Goal: Transaction & Acquisition: Purchase product/service

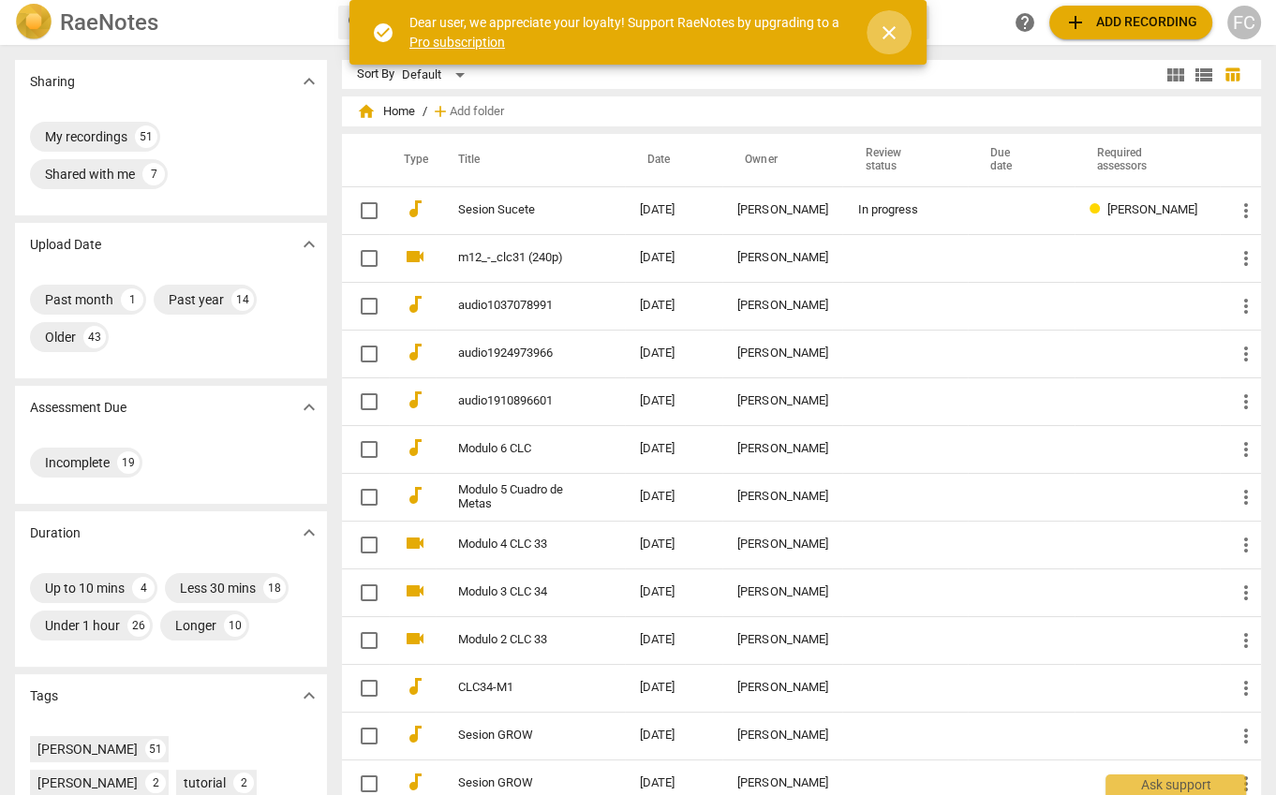
click at [897, 31] on span "close" at bounding box center [889, 33] width 22 height 22
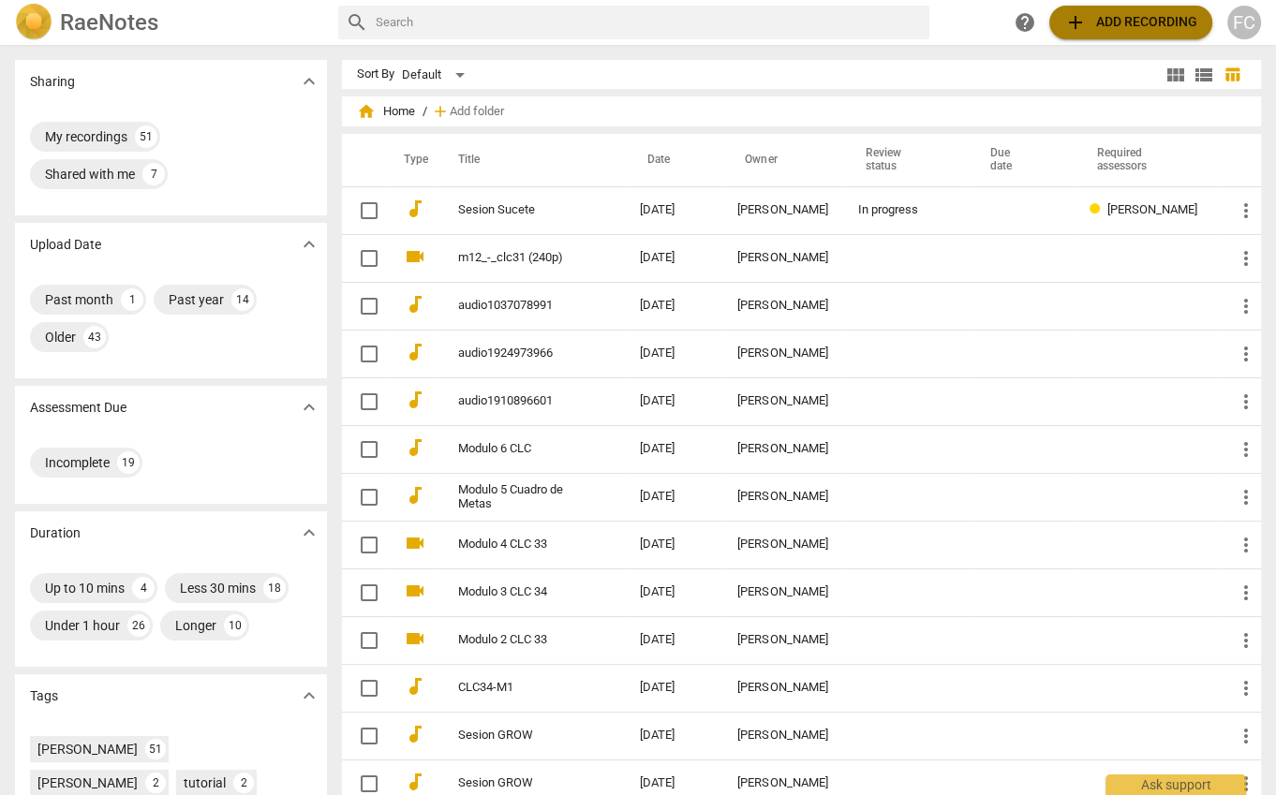
click at [1117, 23] on span "add Add recording" at bounding box center [1130, 22] width 133 height 22
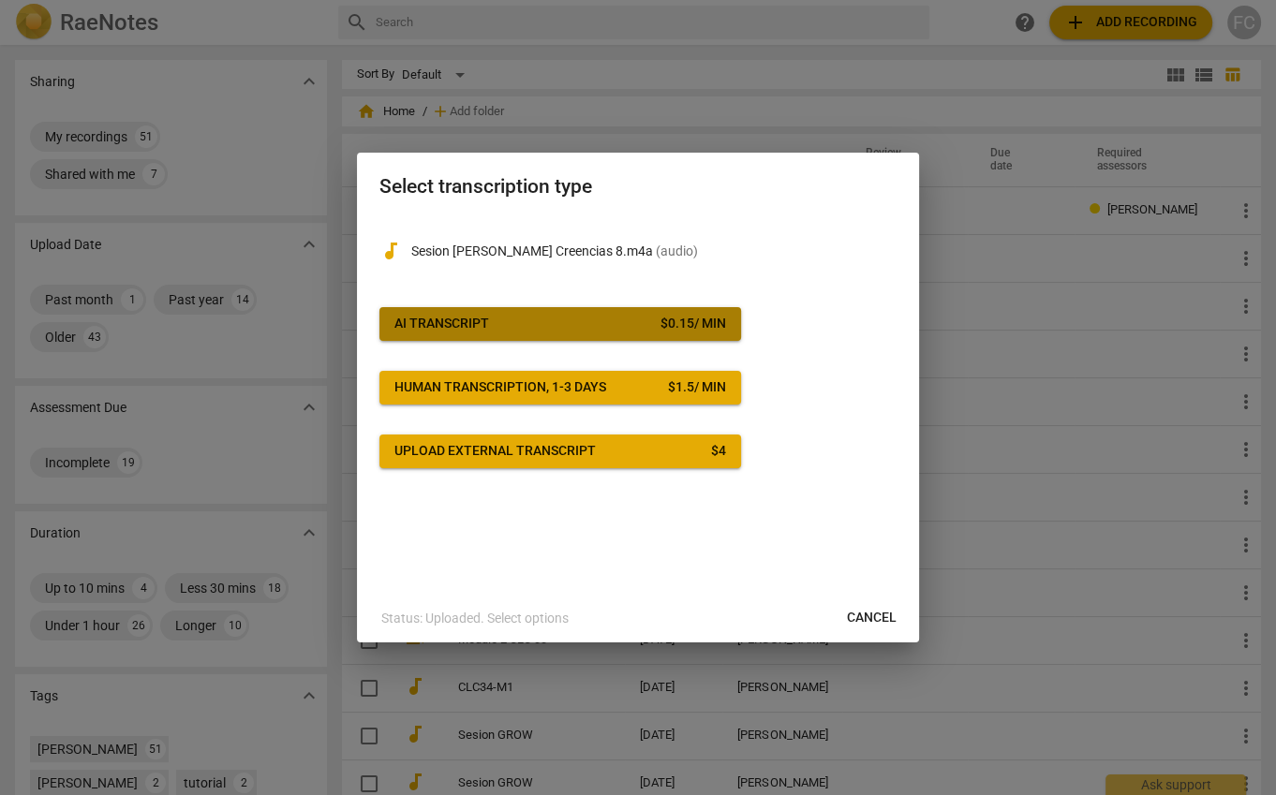
click at [597, 320] on span "AI Transcript $ 0.15 / min" at bounding box center [560, 324] width 332 height 19
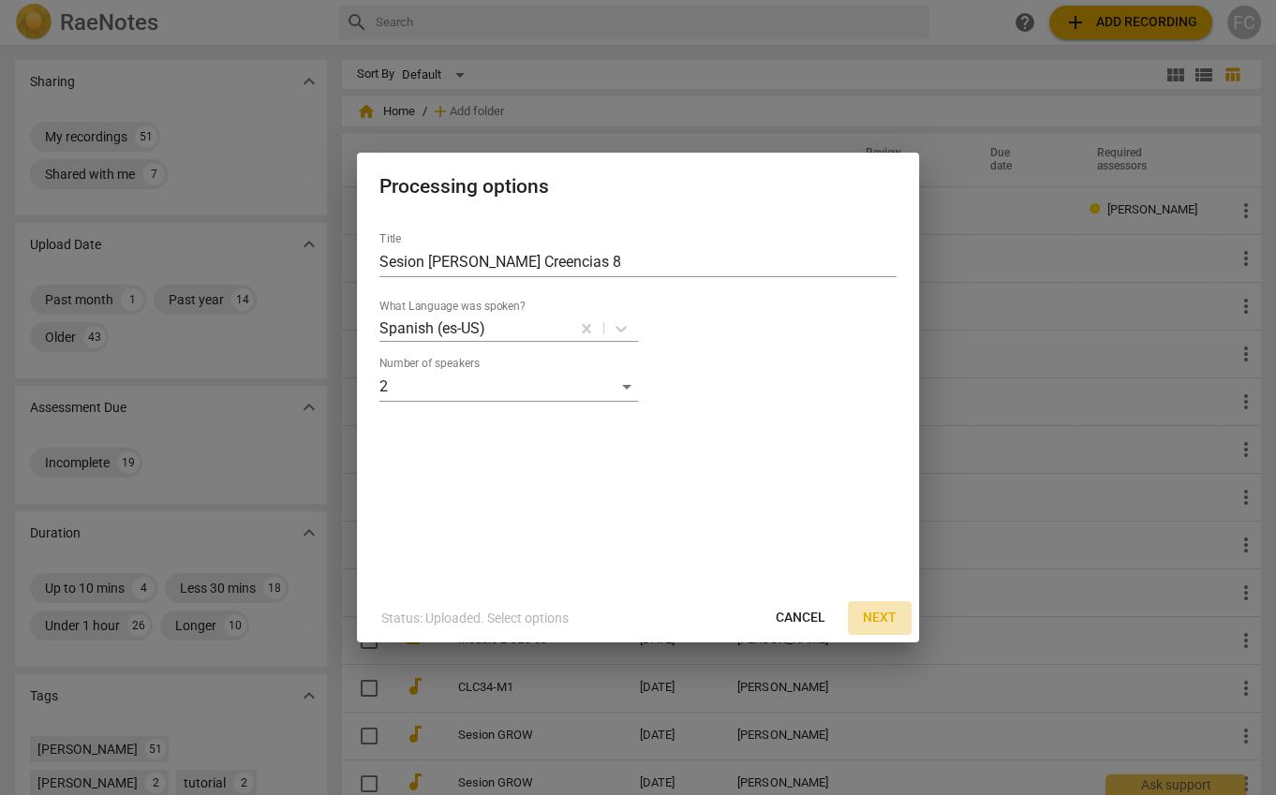
click at [884, 614] on span "Next" at bounding box center [880, 618] width 34 height 19
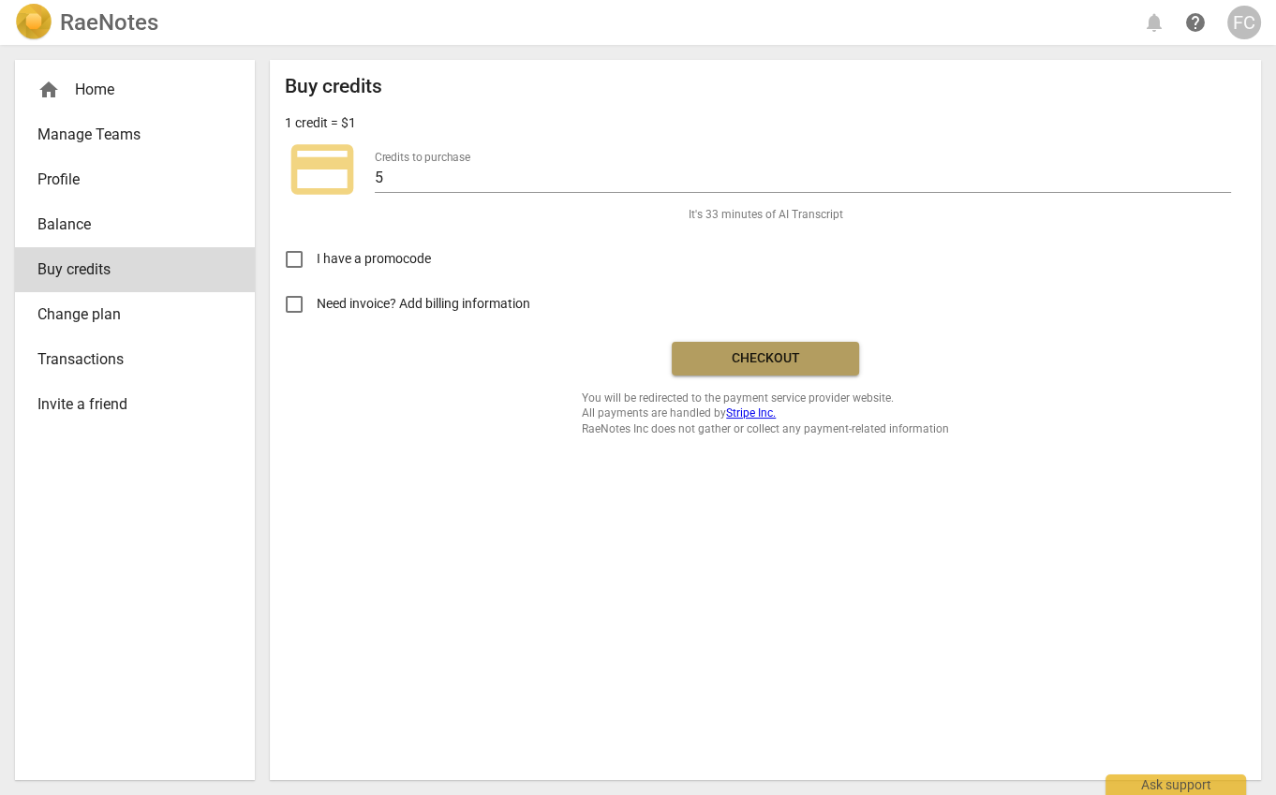
click at [787, 357] on span "Checkout" at bounding box center [765, 358] width 157 height 19
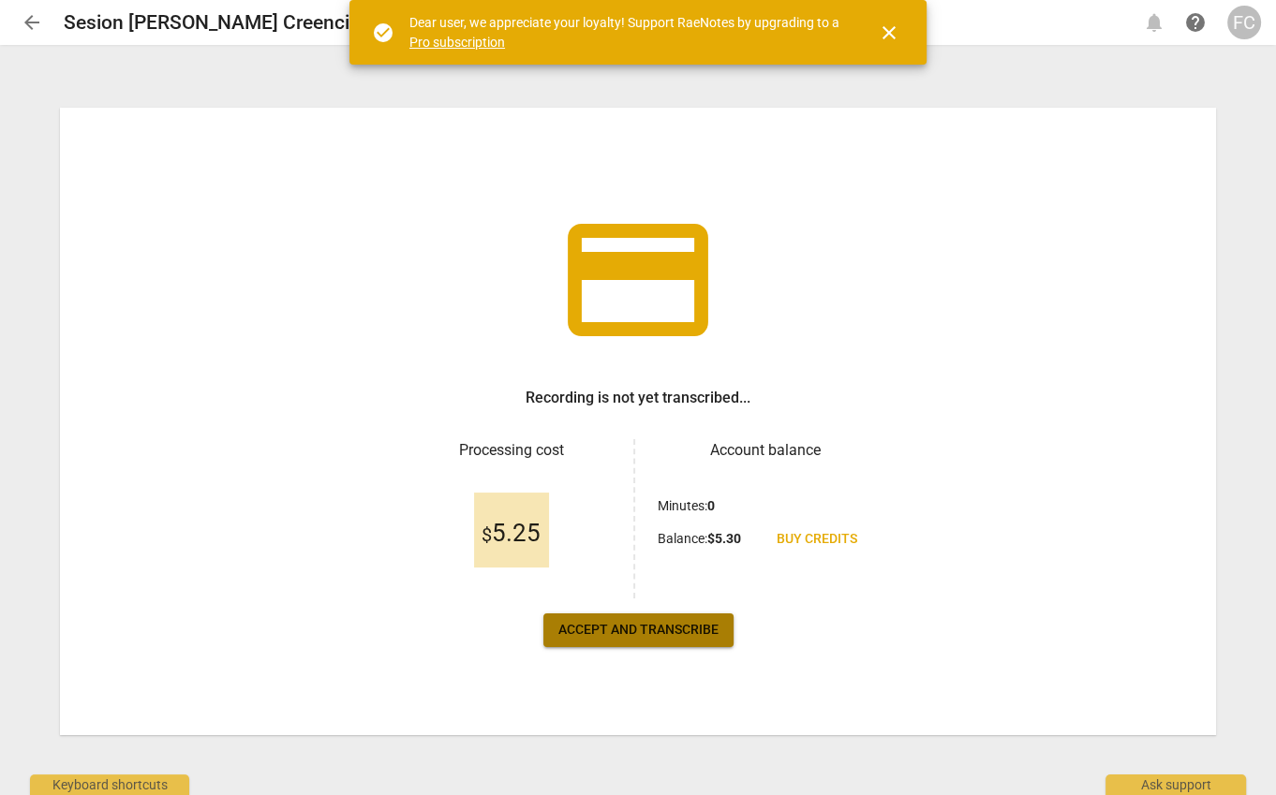
click at [669, 626] on span "Accept and transcribe" at bounding box center [638, 630] width 160 height 19
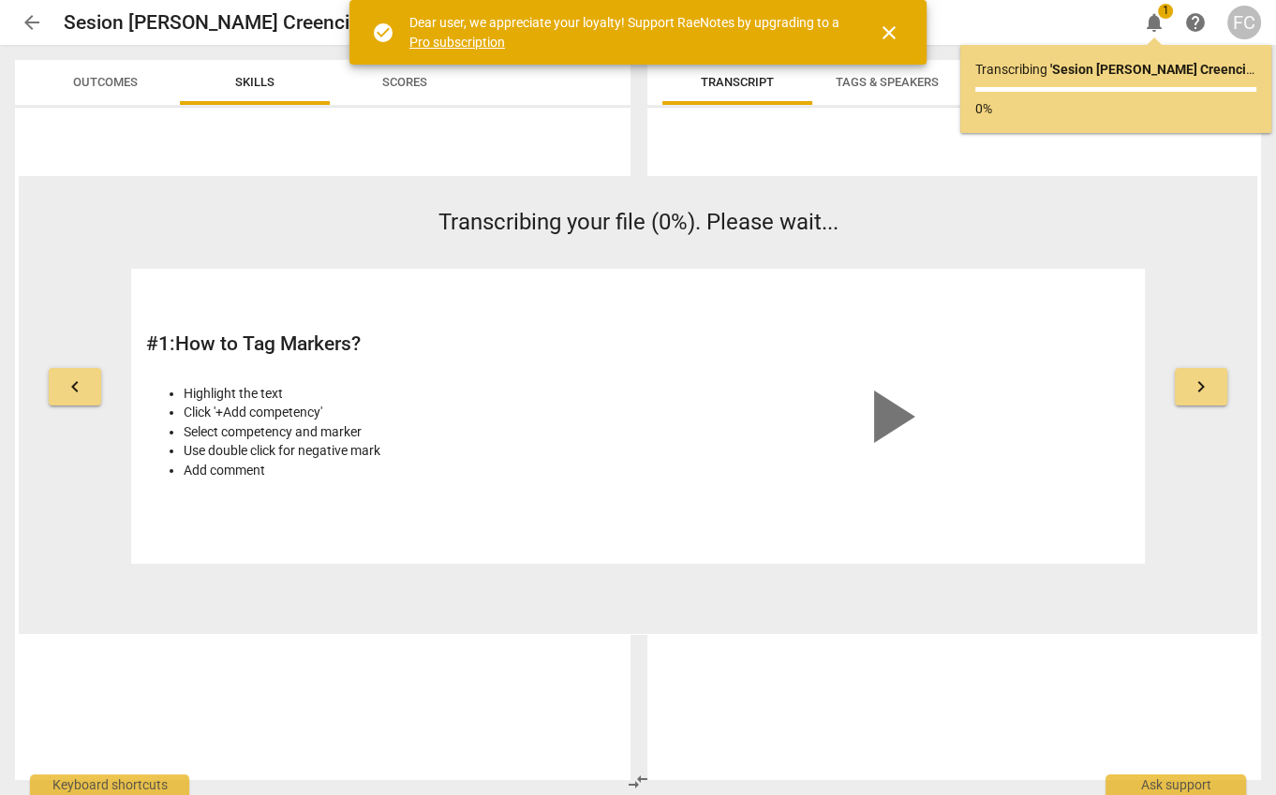
click at [894, 32] on span "close" at bounding box center [889, 33] width 22 height 22
